Goal: Navigation & Orientation: Find specific page/section

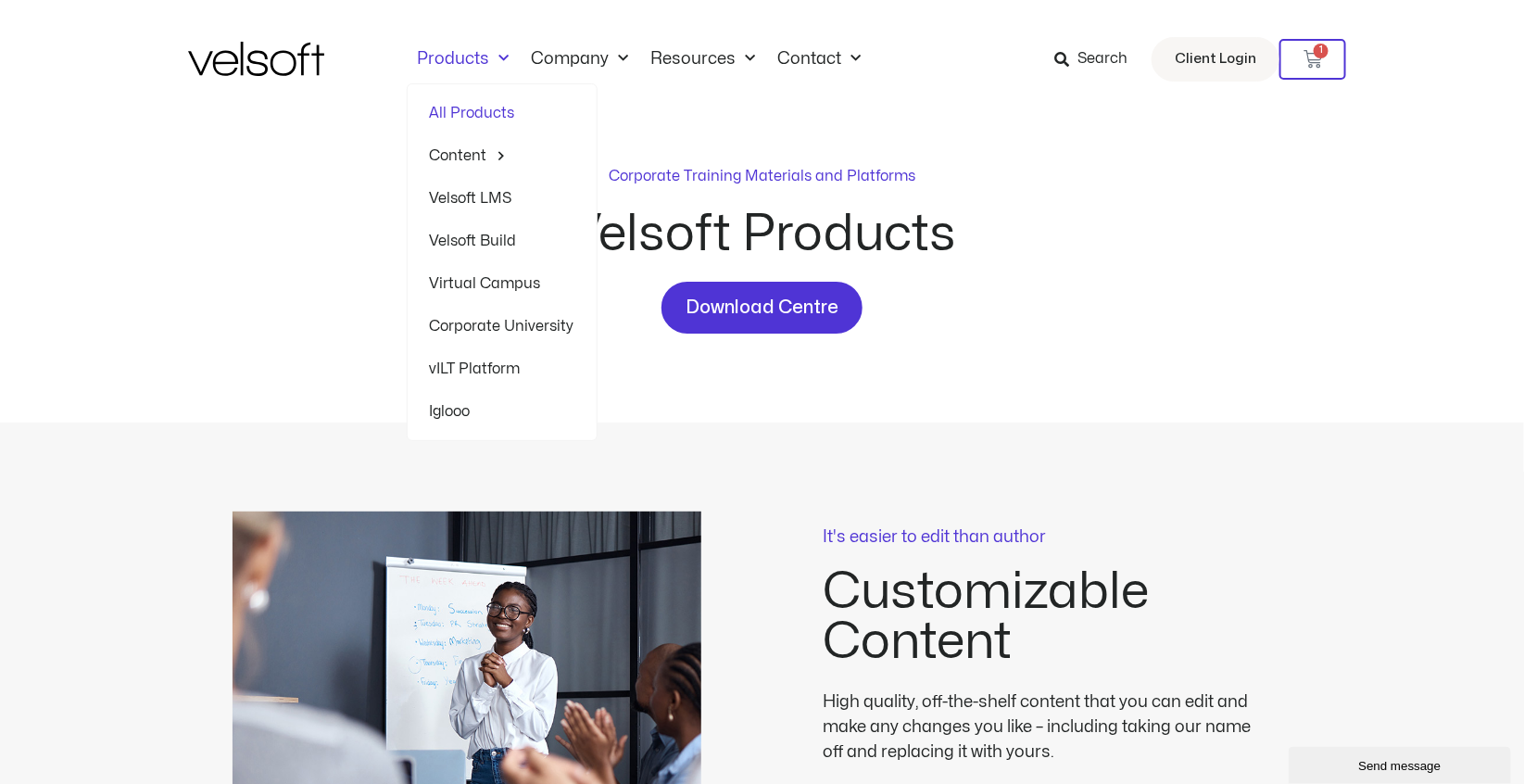
click at [468, 59] on link "Products" at bounding box center [463, 59] width 114 height 20
click at [454, 151] on link "Content" at bounding box center [502, 155] width 145 height 42
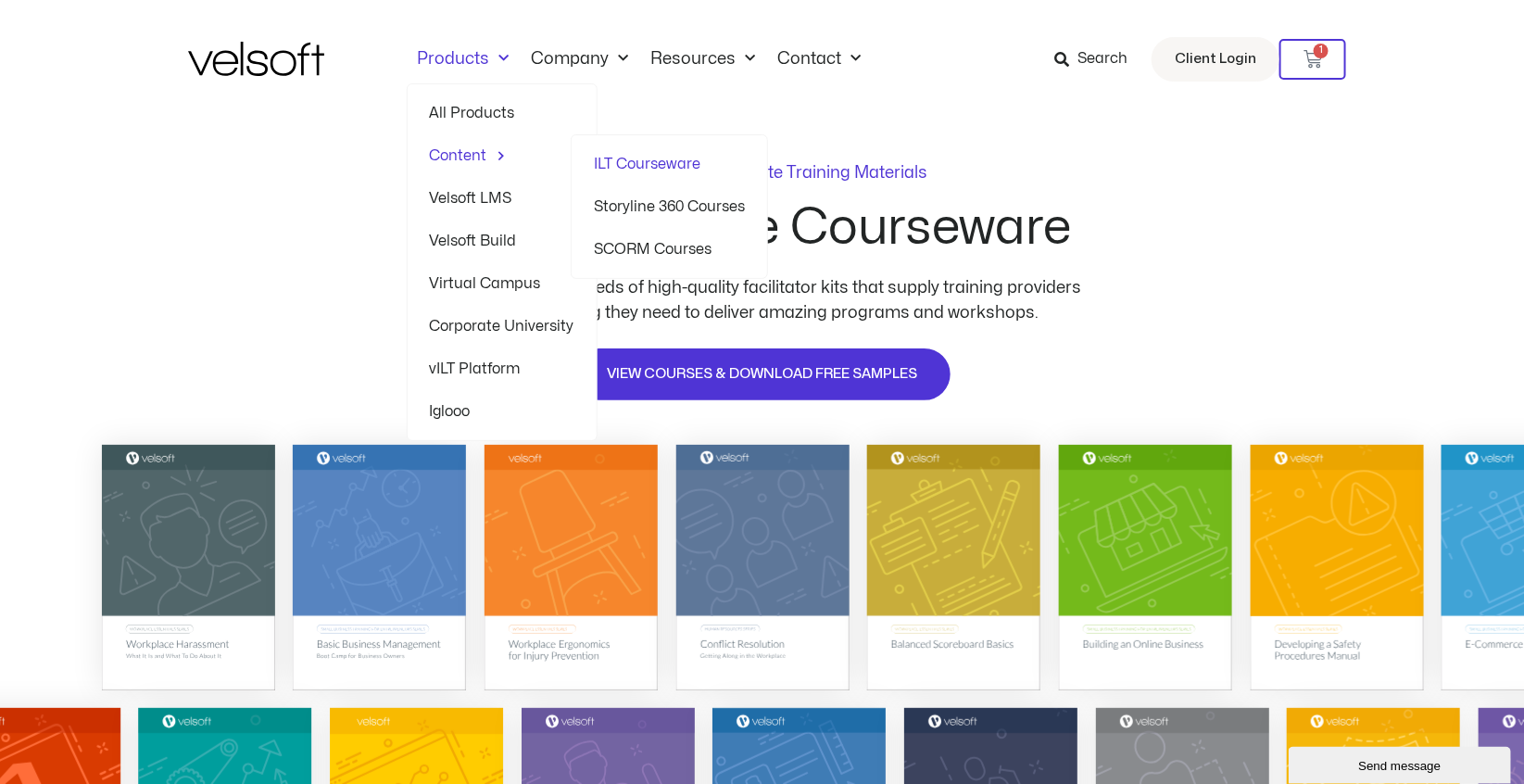
click at [672, 164] on link "ILT Courseware" at bounding box center [669, 164] width 151 height 42
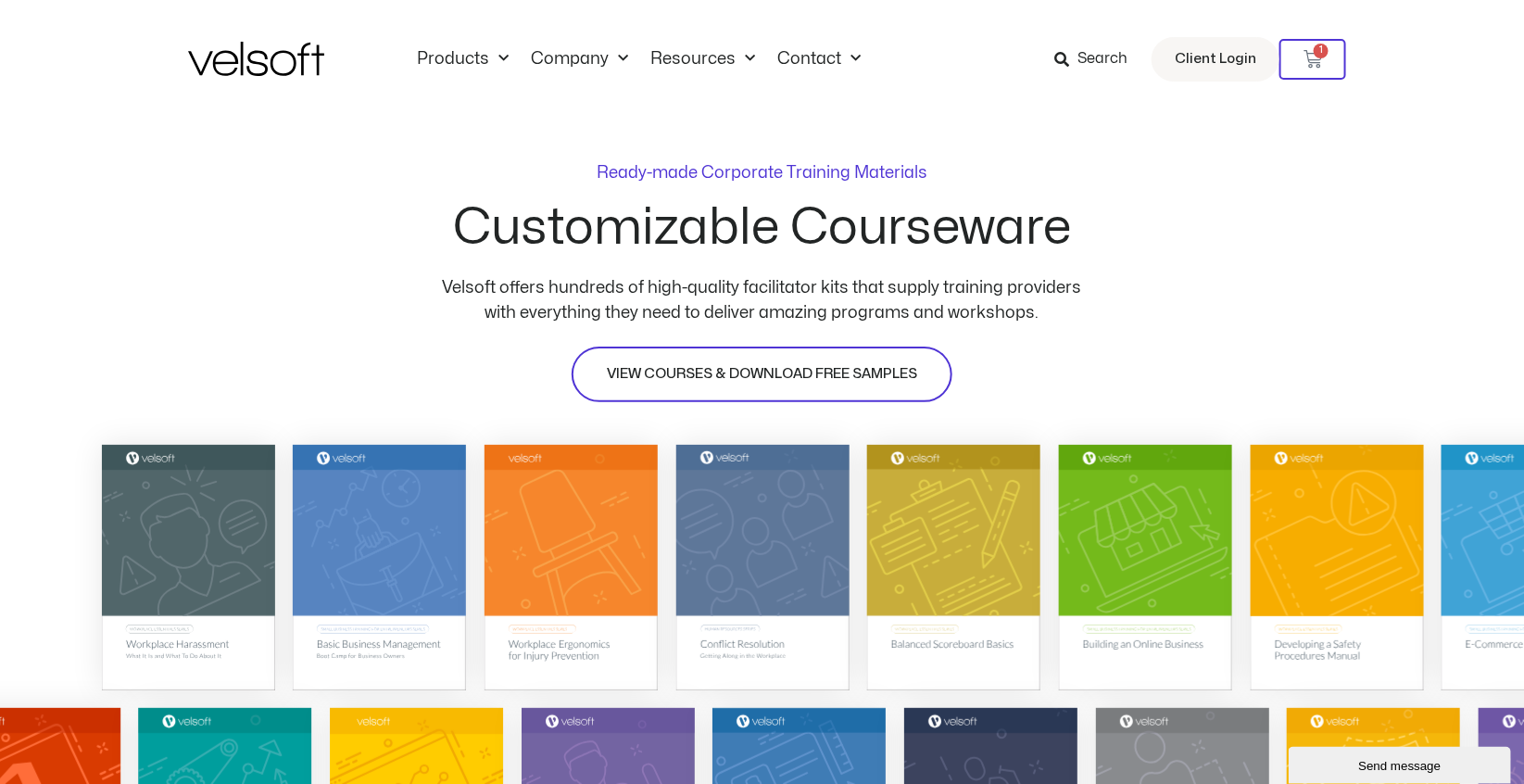
click at [634, 379] on span "VIEW COURSES & DOWNLOAD FREE SAMPLES" at bounding box center [762, 374] width 310 height 22
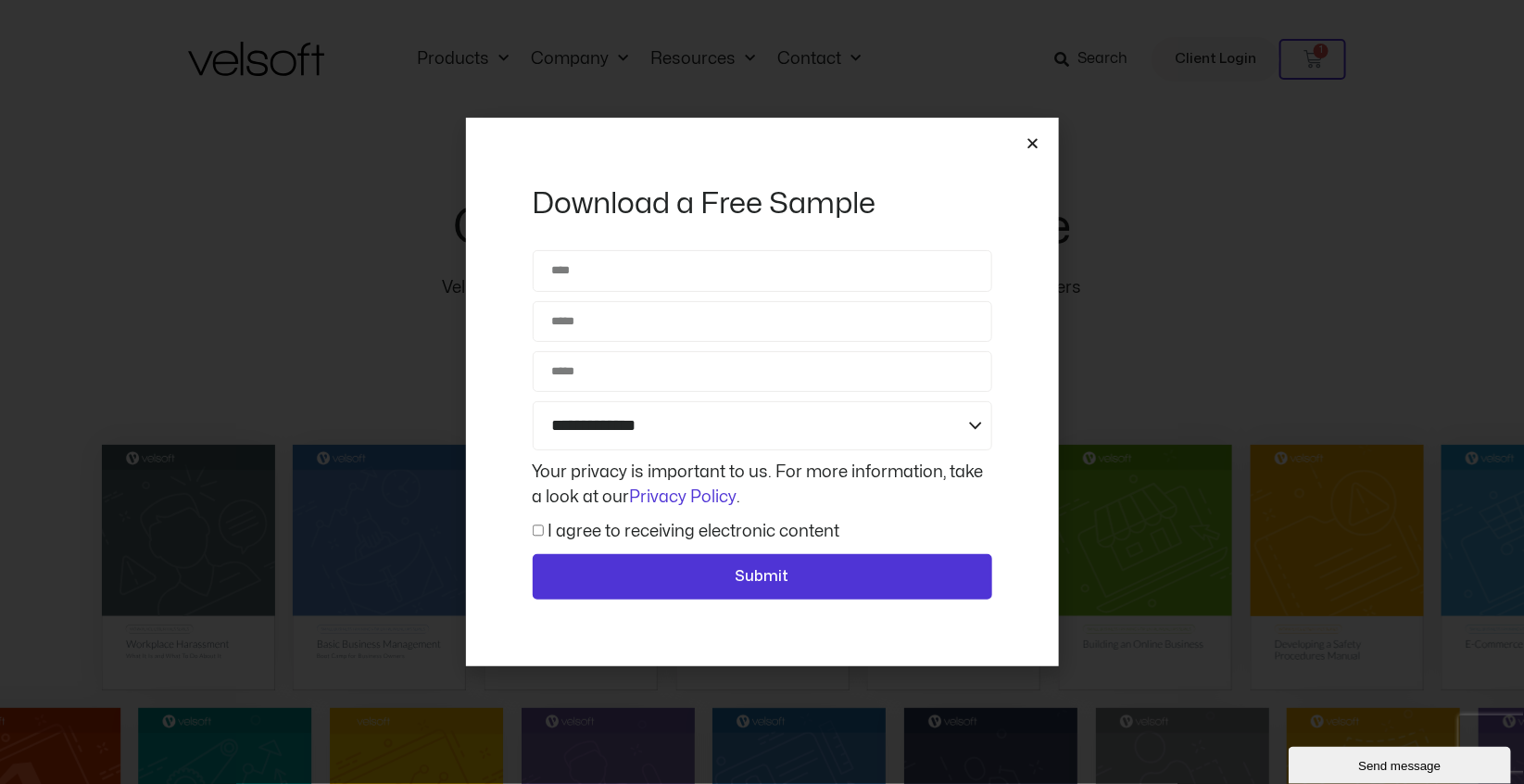
click at [1038, 142] on icon "Close" at bounding box center [1034, 143] width 13 height 13
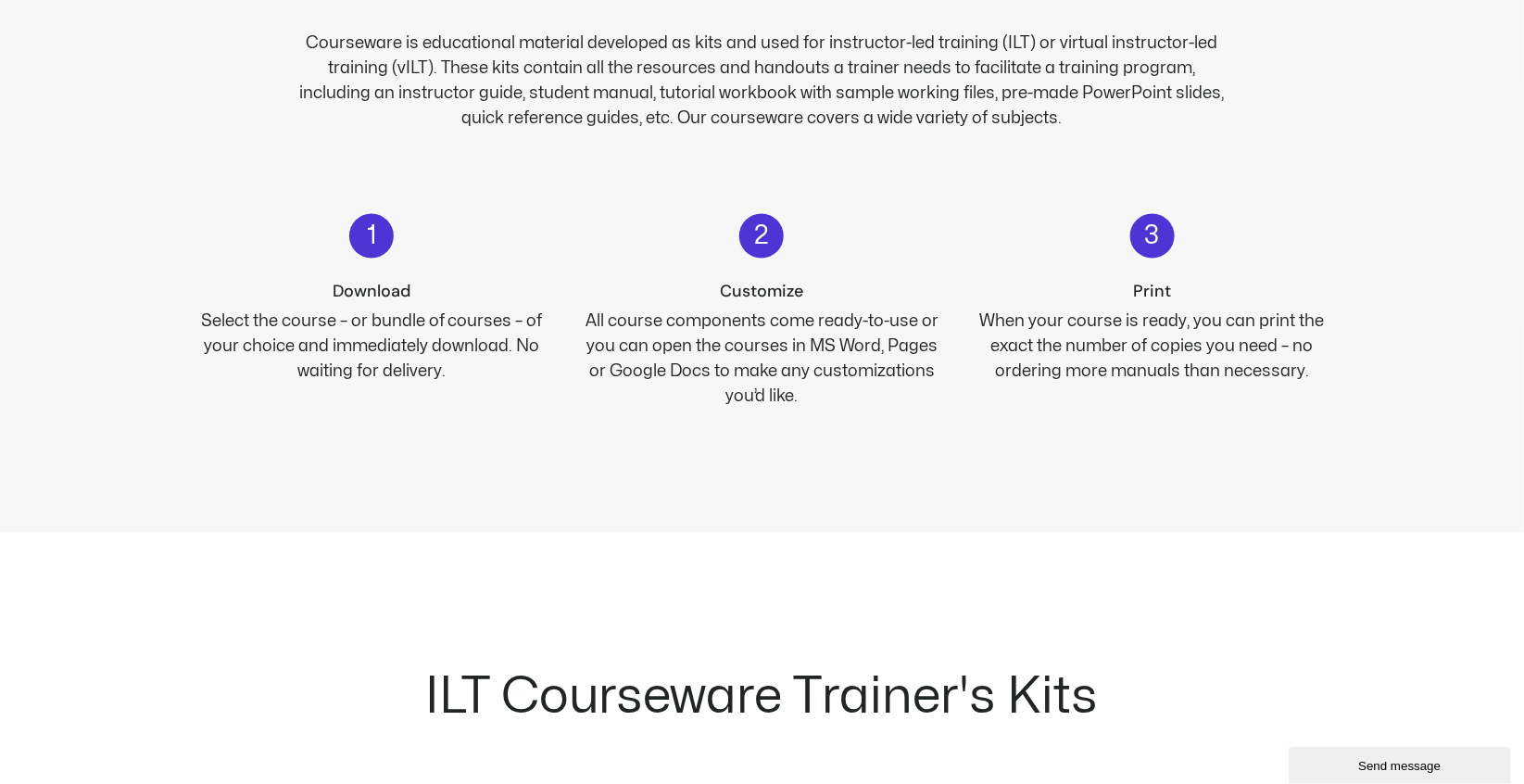
scroll to position [1667, 0]
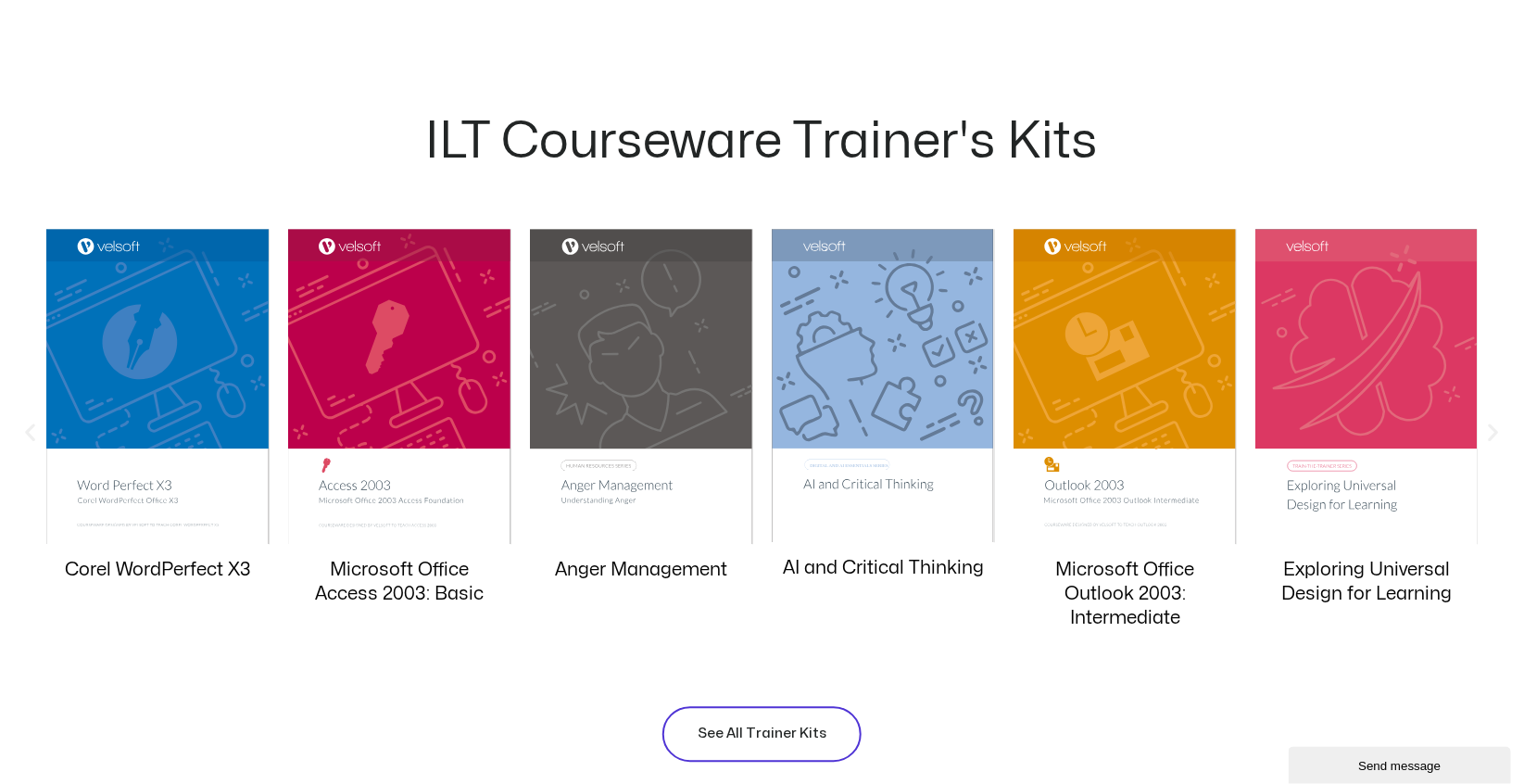
click at [759, 734] on span "See All Trainer Kits" at bounding box center [762, 733] width 129 height 22
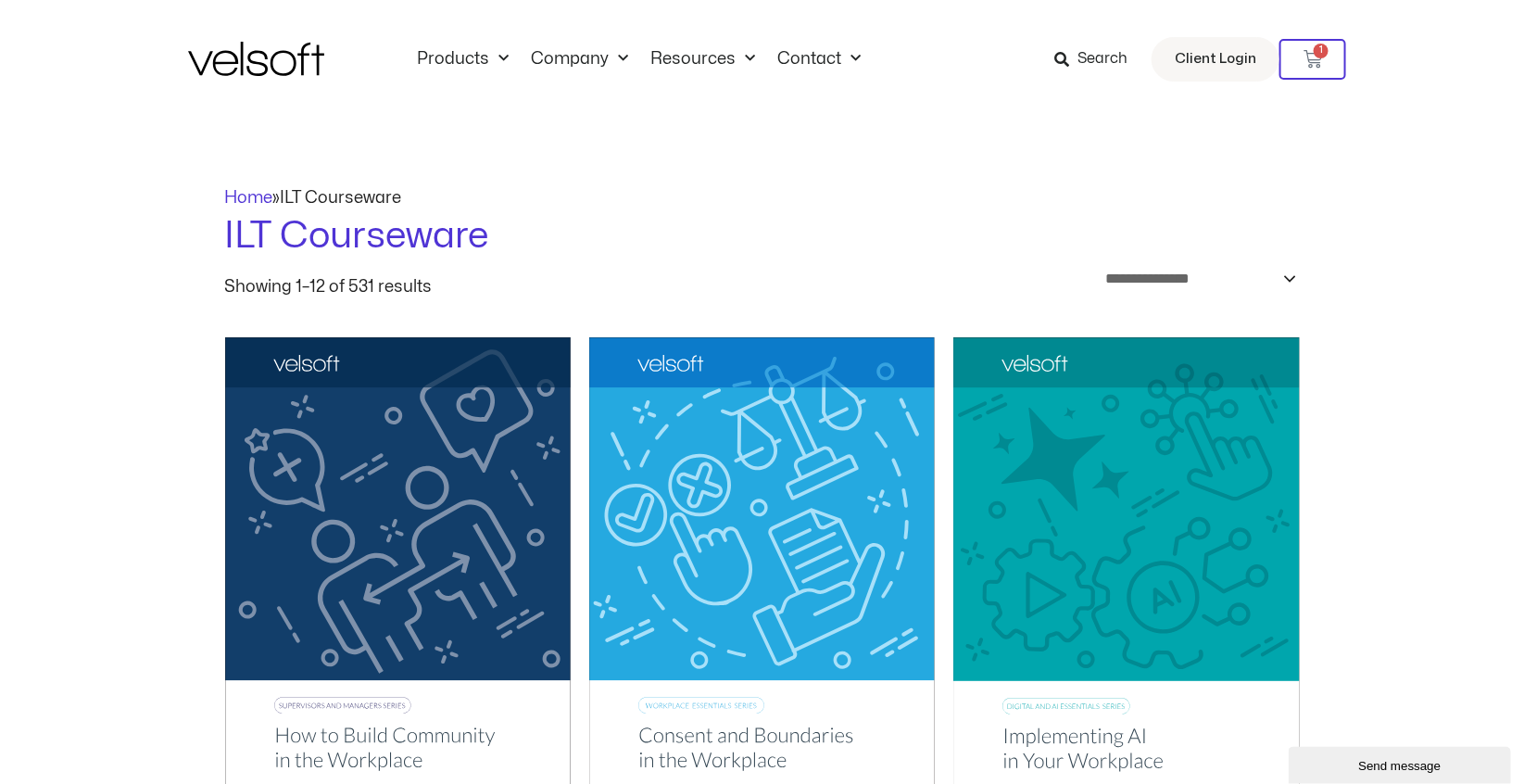
click at [1077, 53] on span "Search" at bounding box center [1090, 59] width 73 height 24
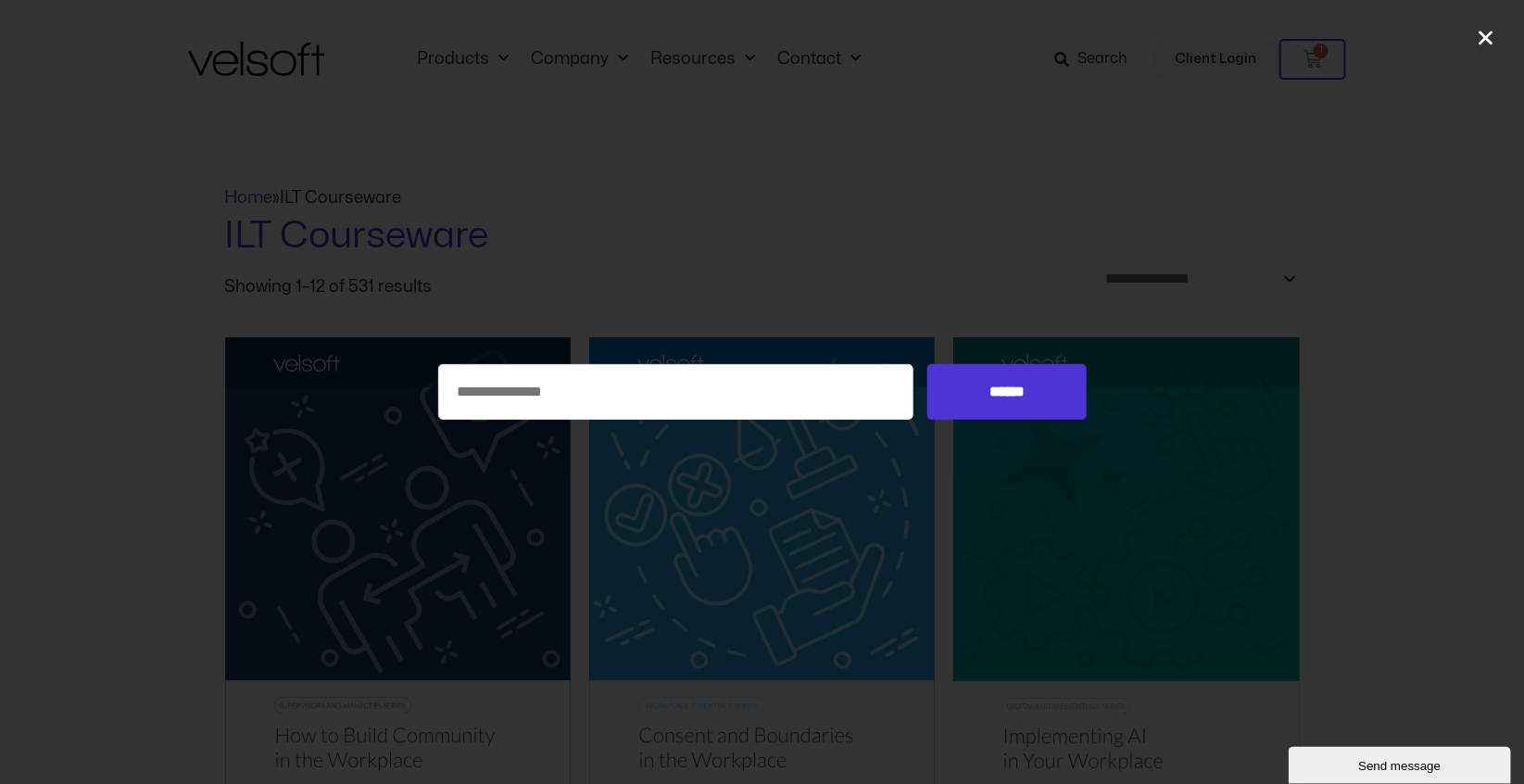
click at [1321, 64] on div "Search for: ******" at bounding box center [762, 392] width 1524 height 784
click at [1490, 39] on icon "Close" at bounding box center [1486, 38] width 19 height 19
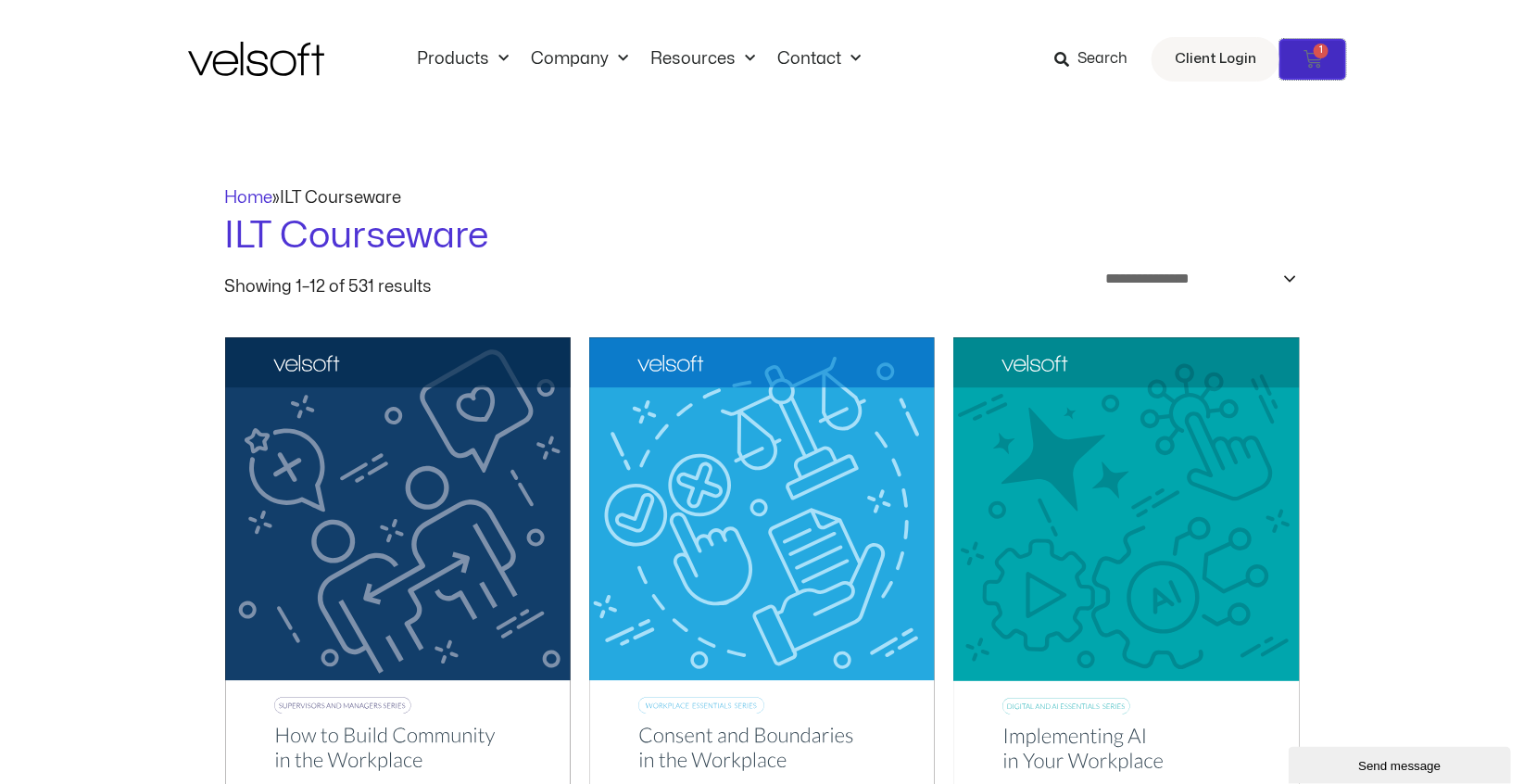
click at [1313, 56] on icon at bounding box center [1312, 59] width 18 height 18
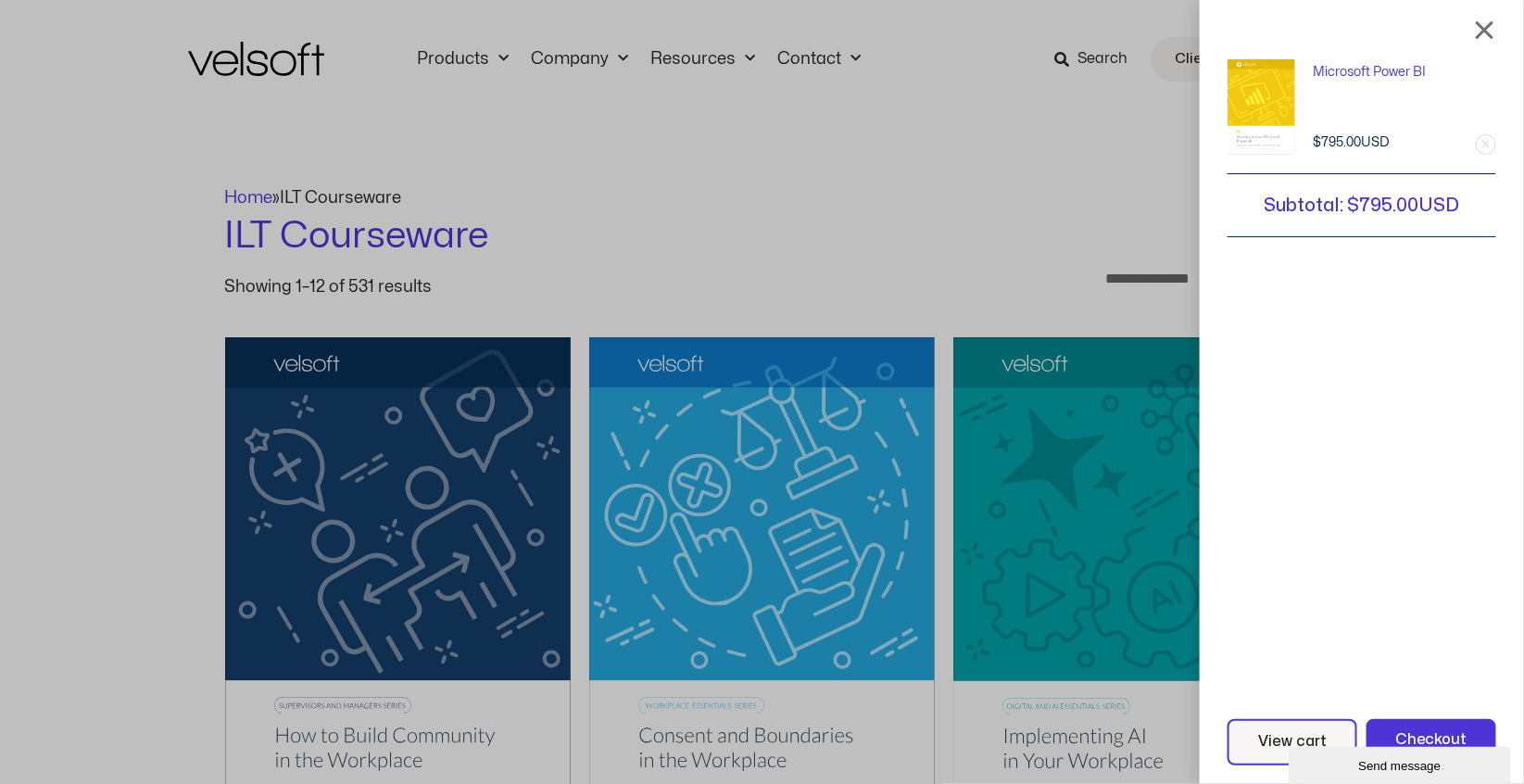
click at [1496, 25] on div at bounding box center [1485, 29] width 23 height 22
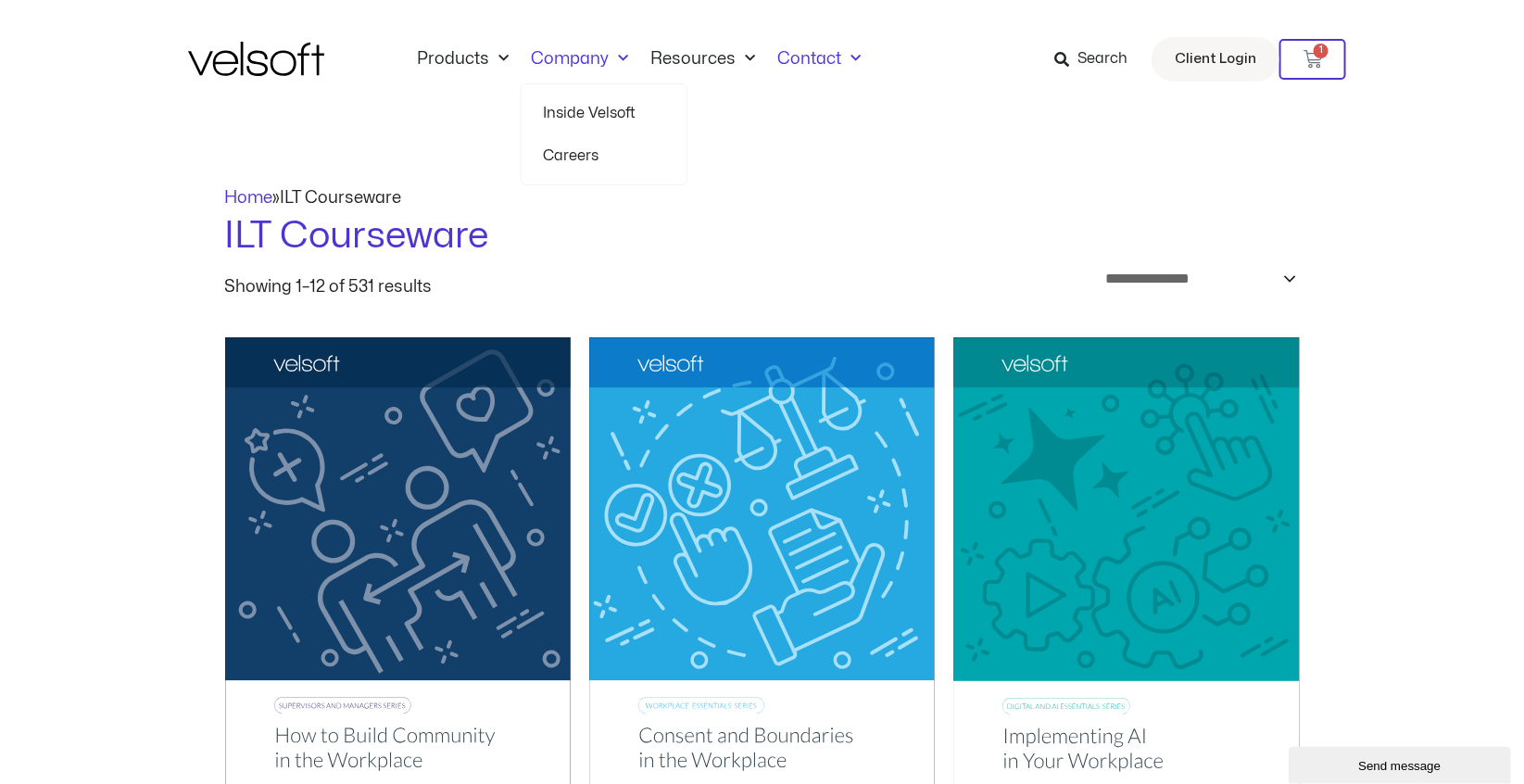
click at [824, 56] on link "Contact" at bounding box center [820, 59] width 106 height 20
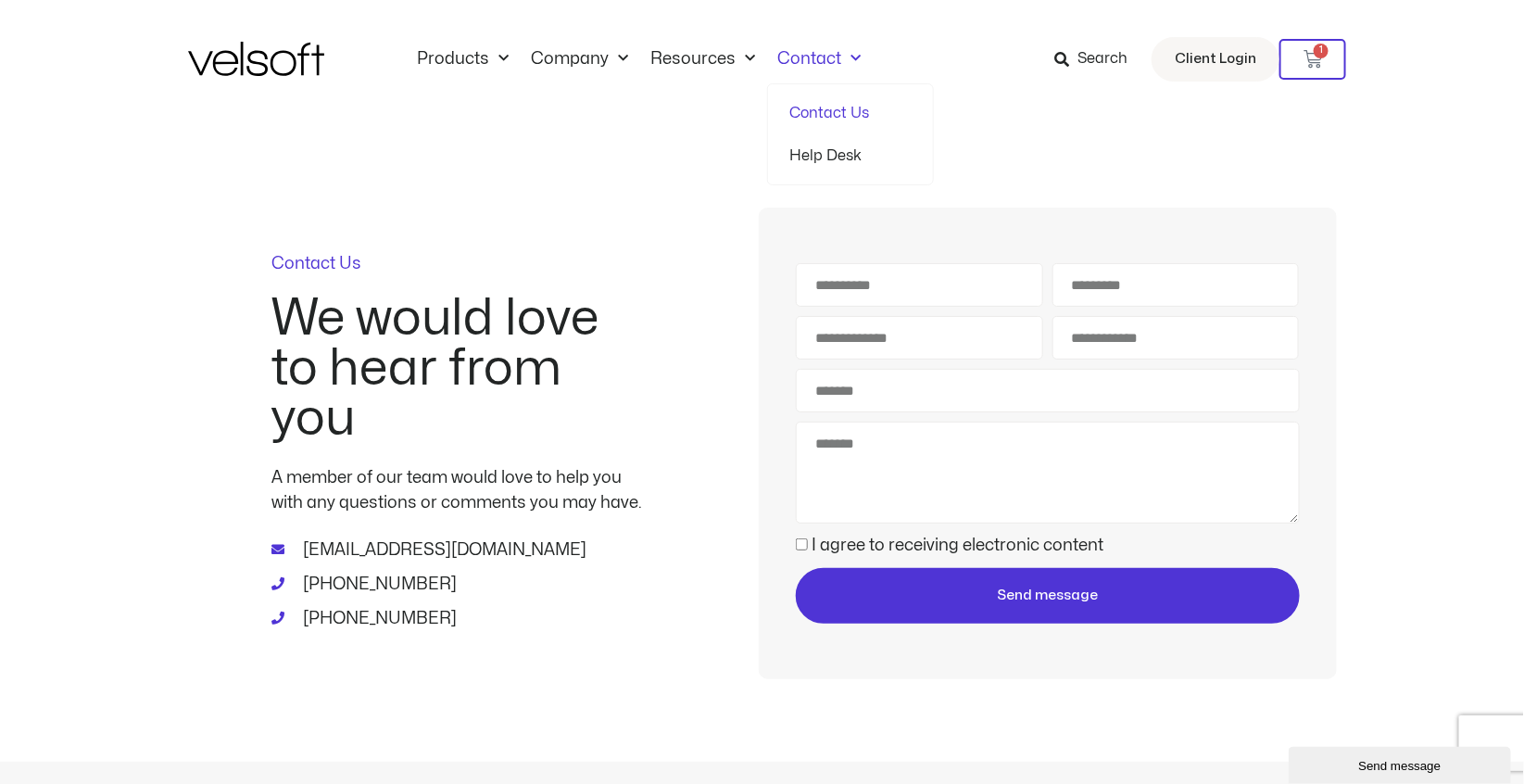
click at [814, 56] on link "Contact" at bounding box center [820, 59] width 106 height 20
click at [1209, 62] on span "Client Login" at bounding box center [1215, 59] width 82 height 24
